Goal: Find specific page/section: Find specific page/section

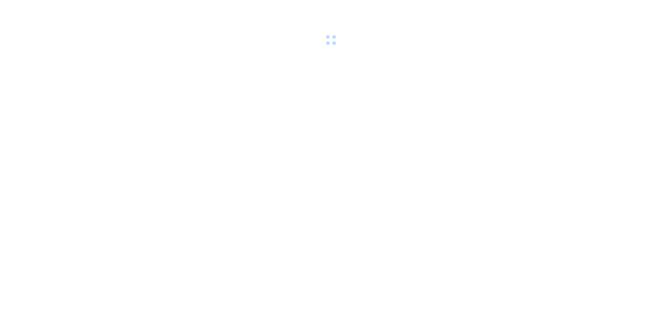
click at [88, 9] on div at bounding box center [331, 24] width 662 height 48
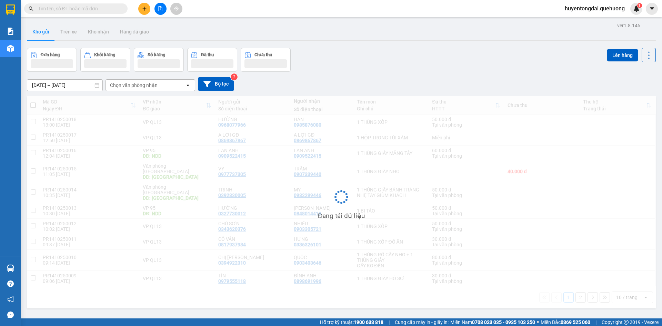
click at [100, 10] on input "text" at bounding box center [78, 9] width 81 height 8
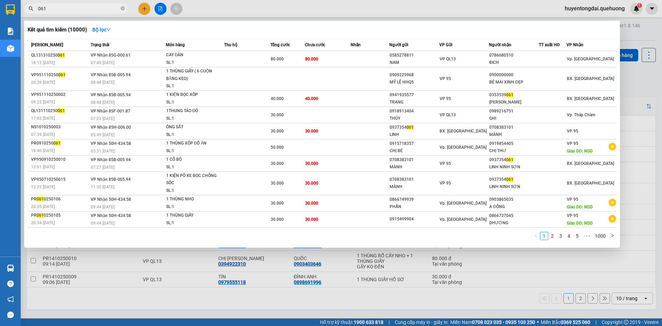
type input "061"
click at [641, 62] on div at bounding box center [331, 163] width 662 height 326
